Goal: Task Accomplishment & Management: Use online tool/utility

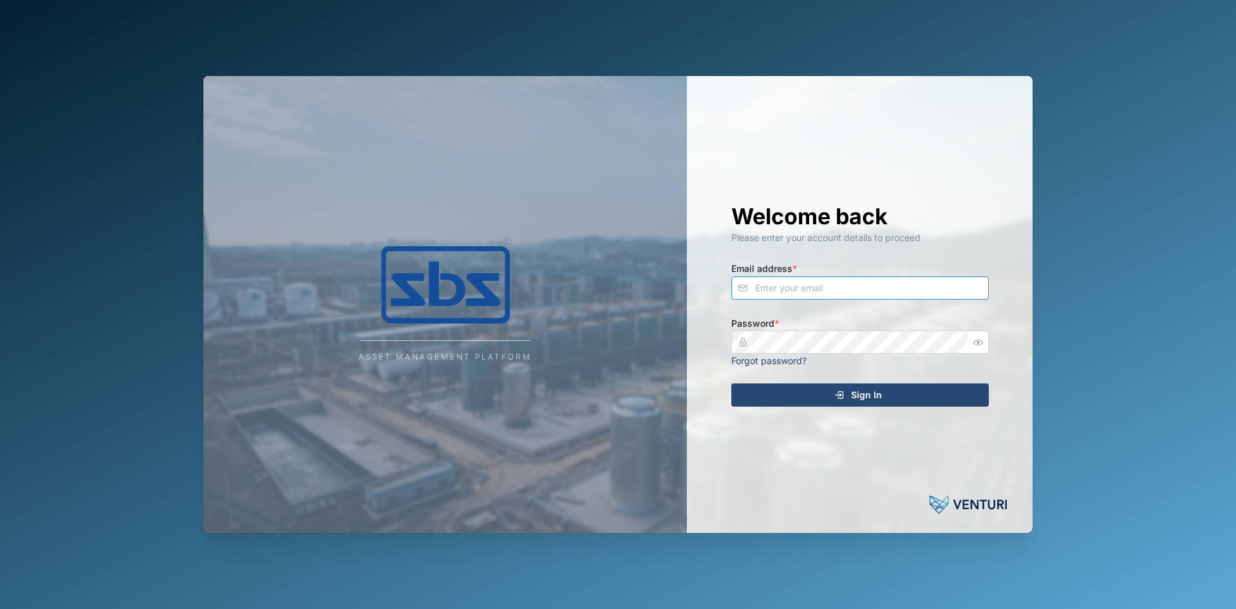
type input "[EMAIL_ADDRESS][DOMAIN_NAME]"
click at [859, 399] on span "Sign In" at bounding box center [866, 395] width 31 height 22
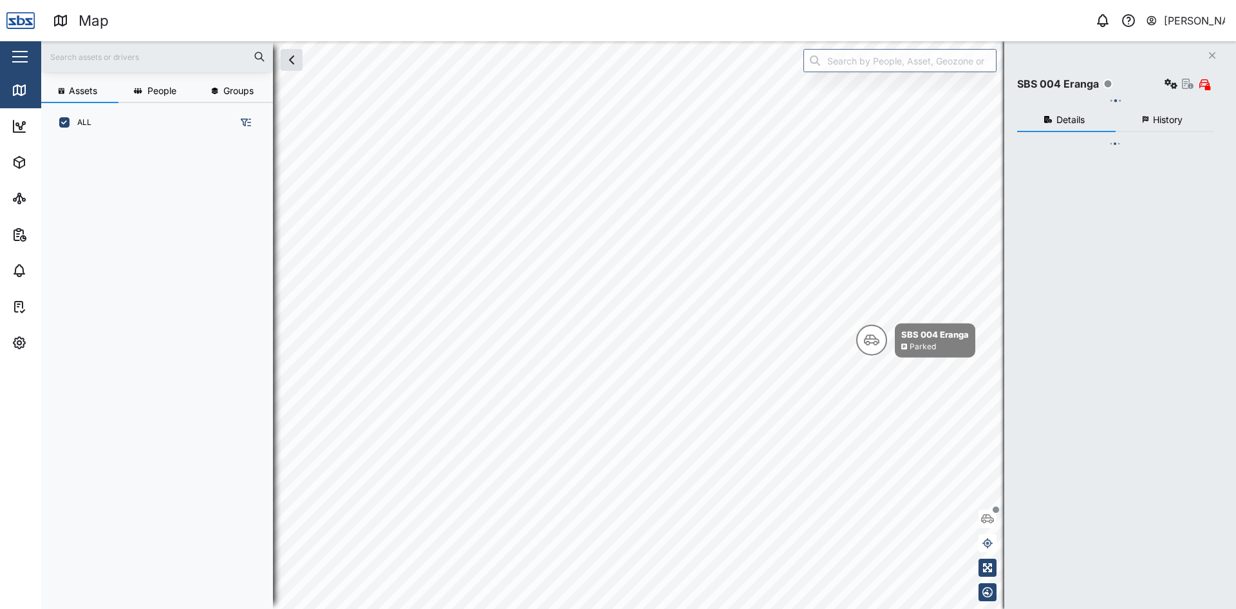
scroll to position [451, 202]
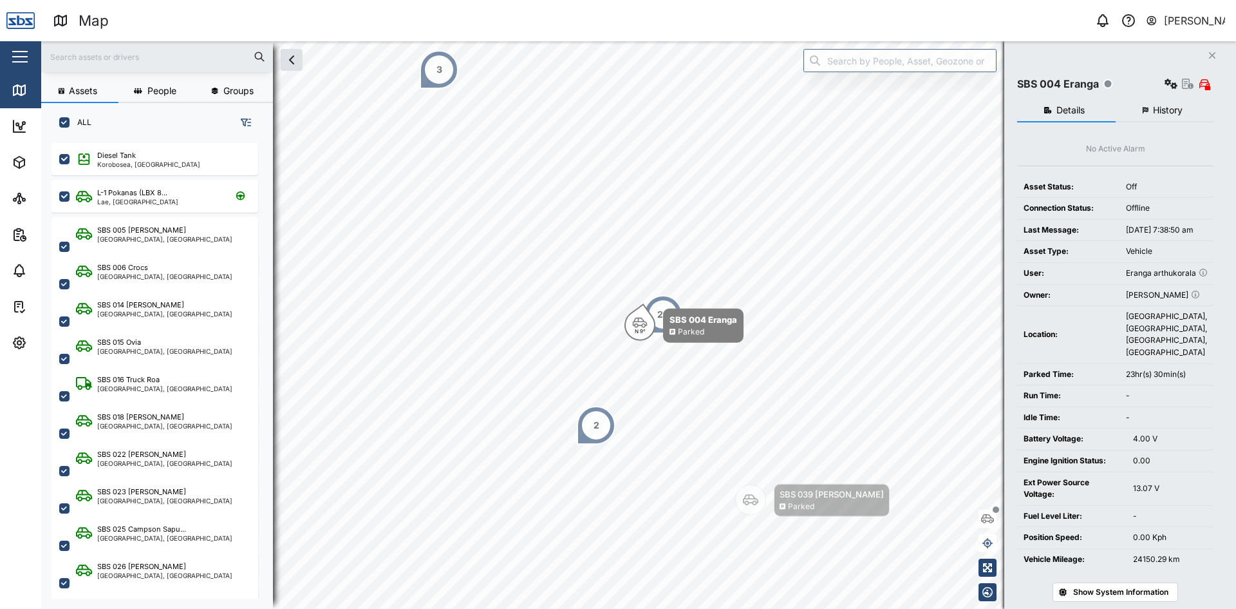
click at [1211, 51] on icon "Close" at bounding box center [1213, 55] width 8 height 10
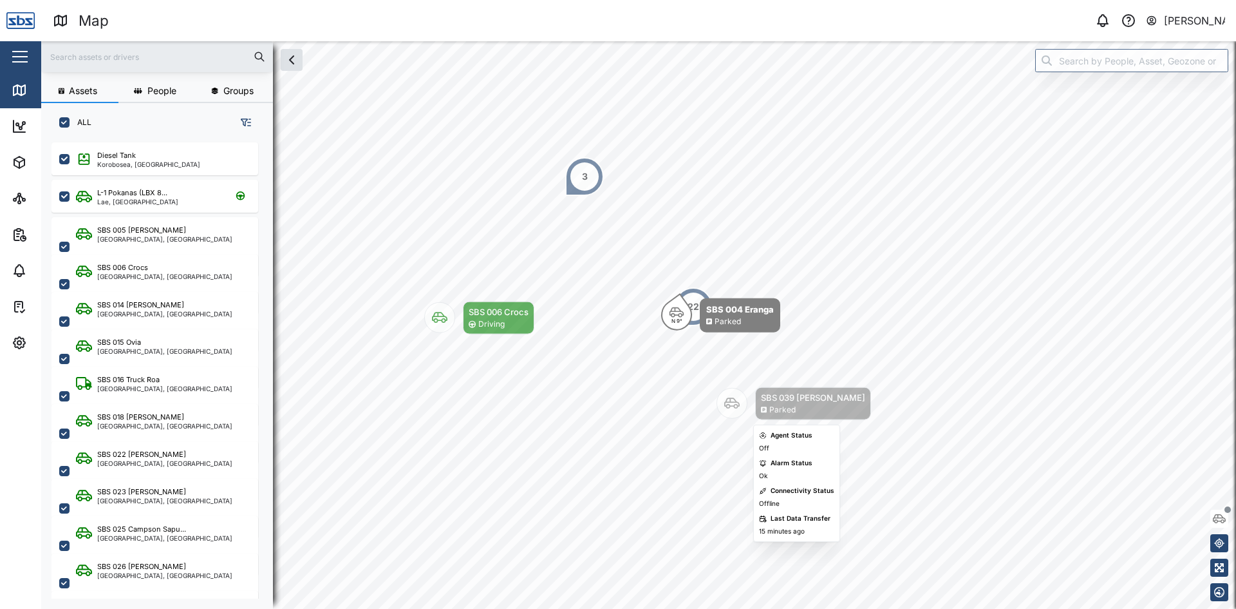
drag, startPoint x: 814, startPoint y: 333, endPoint x: 773, endPoint y: 399, distance: 77.8
click at [773, 399] on div "SBS 039 [PERSON_NAME]" at bounding box center [813, 397] width 104 height 13
